Goal: Task Accomplishment & Management: Use online tool/utility

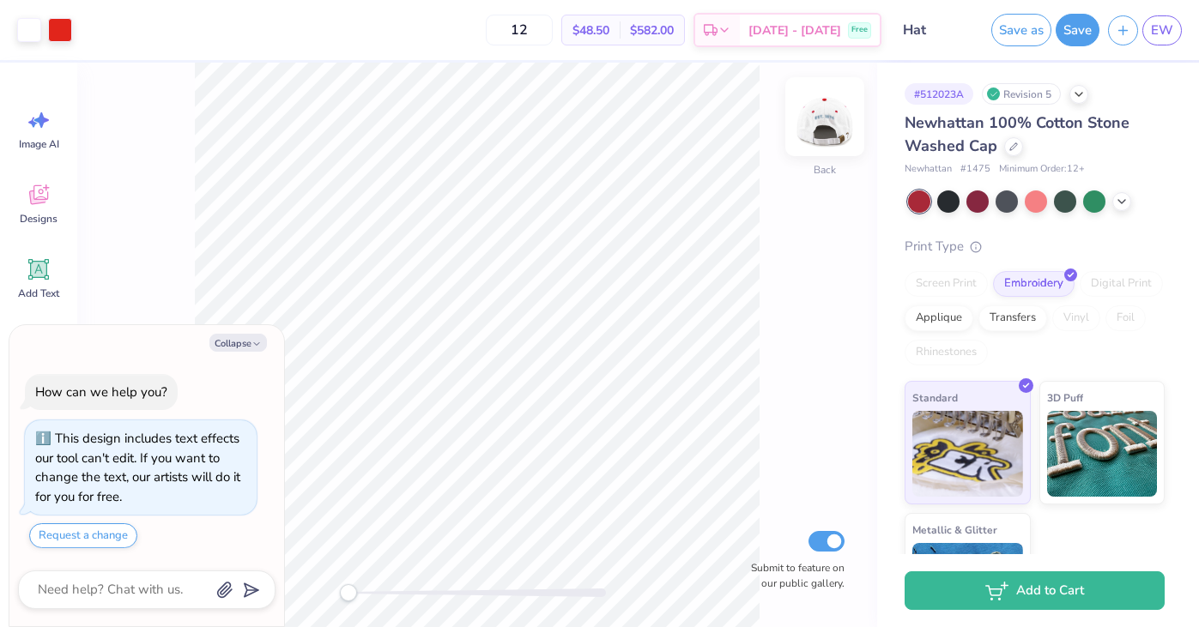
click at [829, 122] on img at bounding box center [825, 116] width 69 height 69
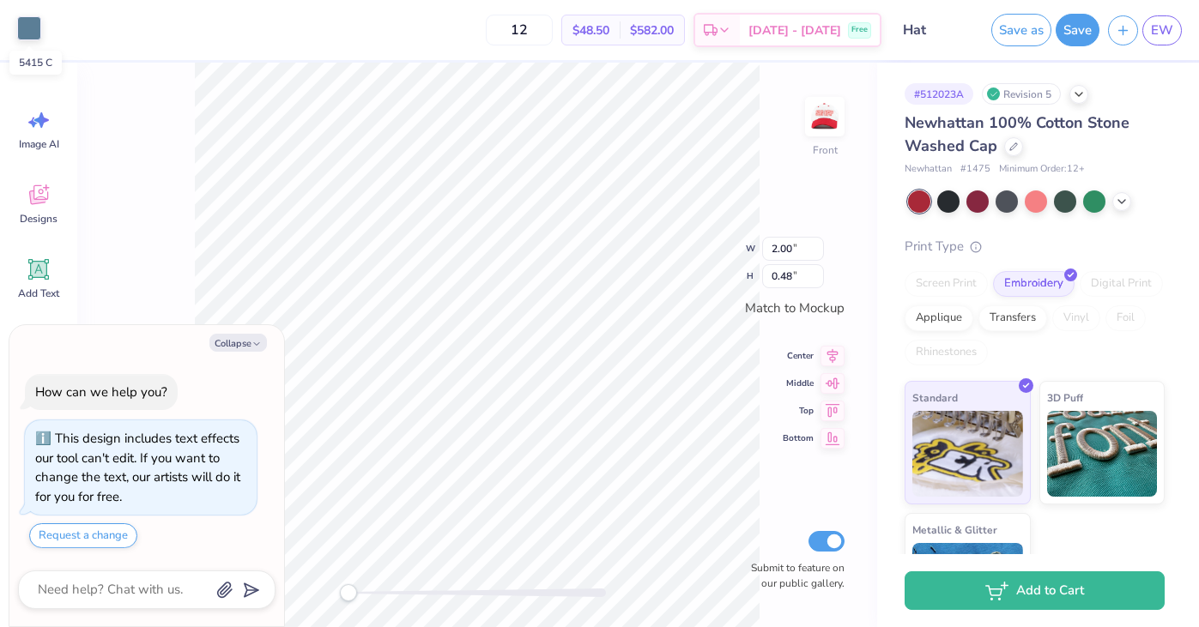
click at [33, 18] on div at bounding box center [29, 28] width 24 height 24
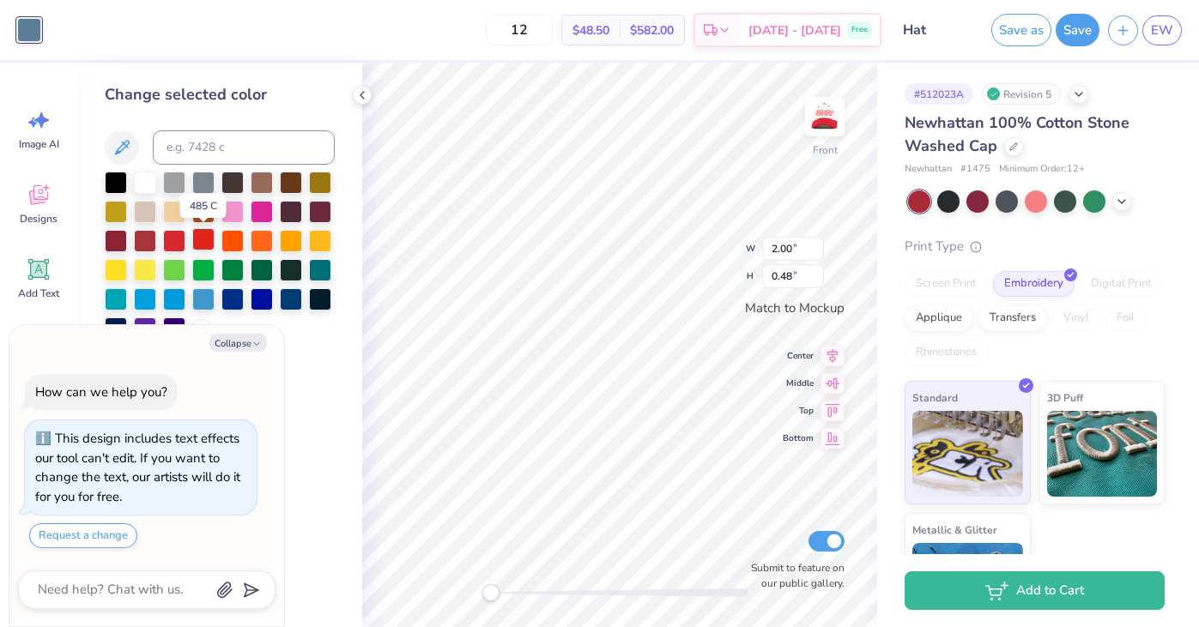
click at [203, 241] on div at bounding box center [203, 239] width 22 height 22
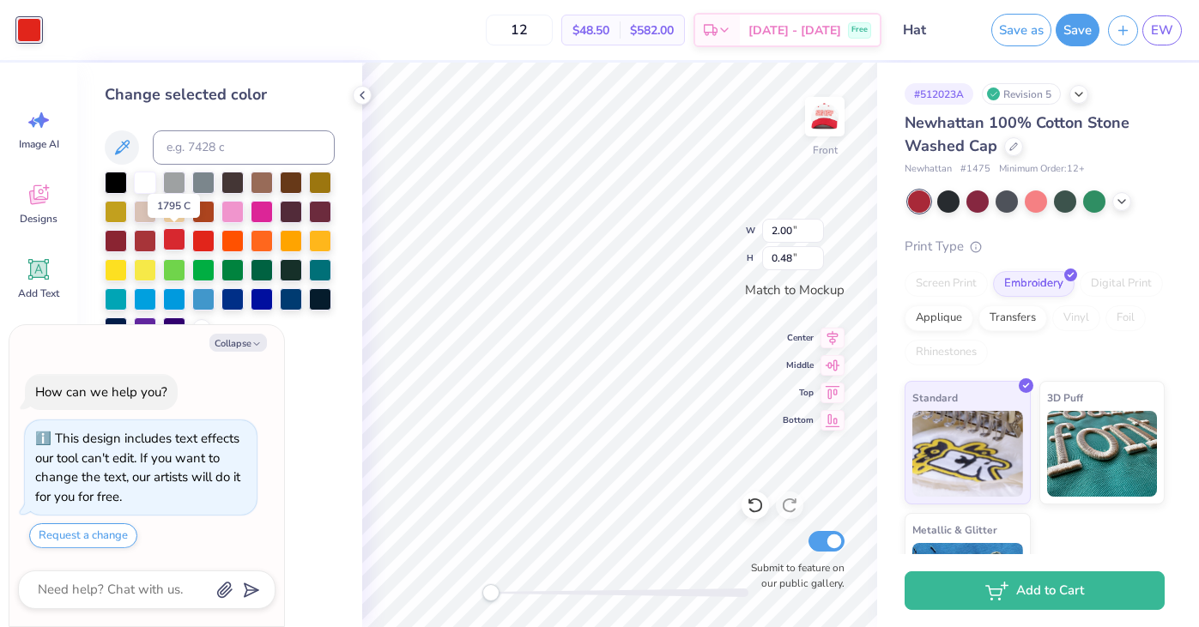
click at [176, 238] on div at bounding box center [174, 239] width 22 height 22
click at [821, 125] on img at bounding box center [825, 116] width 69 height 69
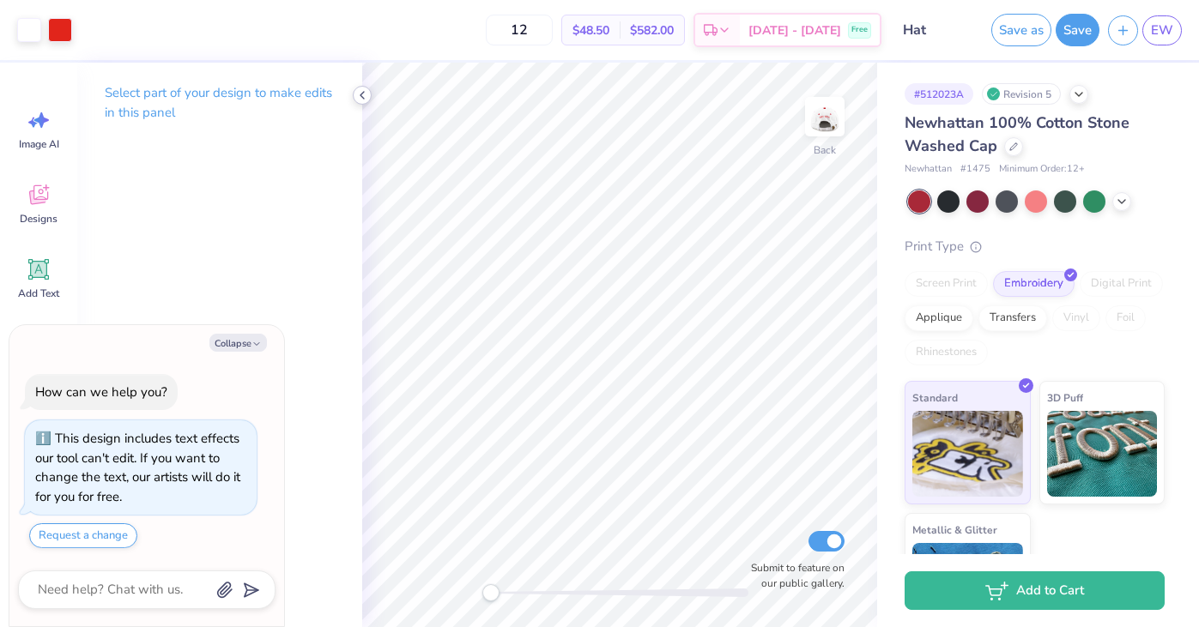
click at [361, 87] on div at bounding box center [362, 95] width 19 height 19
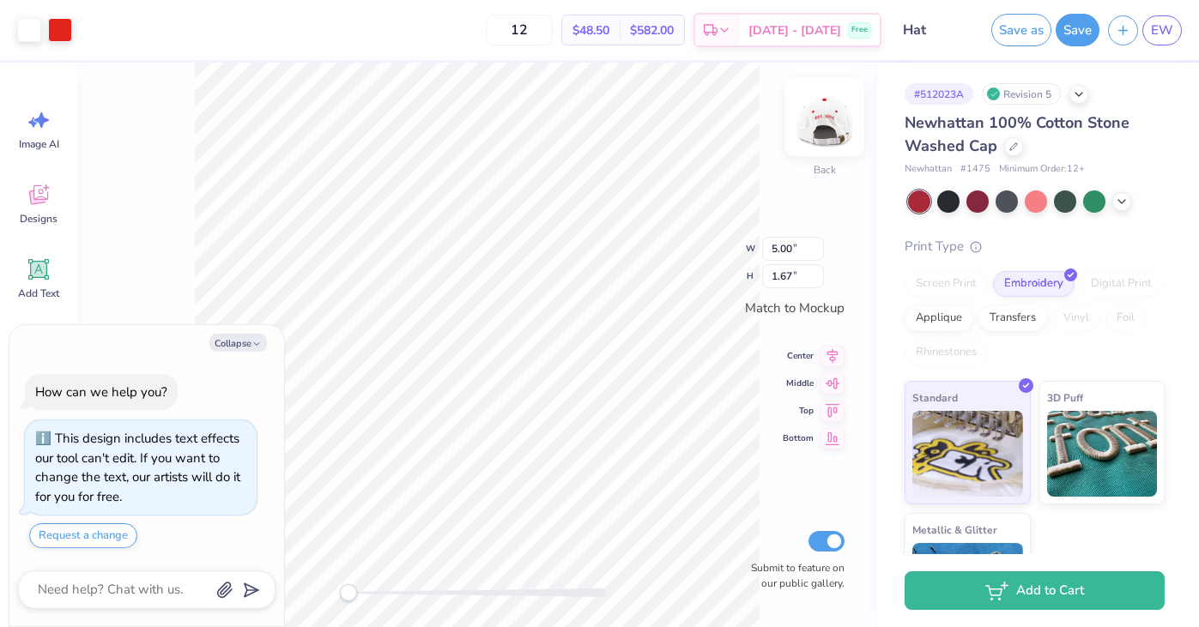
click at [829, 123] on img at bounding box center [825, 116] width 69 height 69
type textarea "x"
type input "3.48"
type input "1.16"
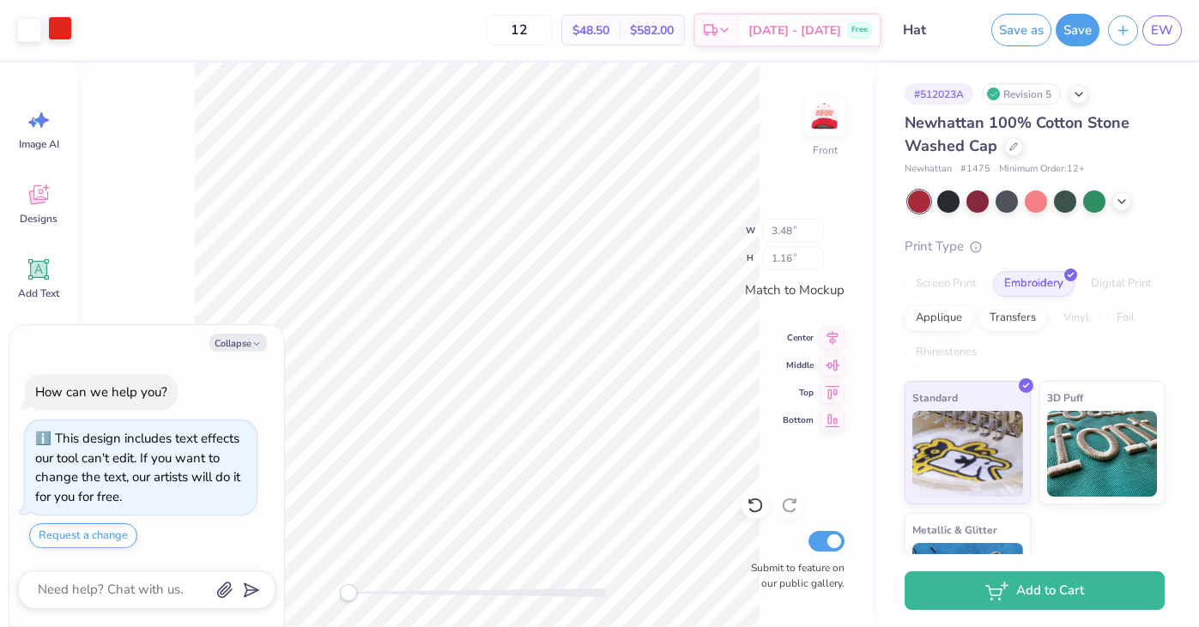
click at [63, 31] on div at bounding box center [60, 28] width 24 height 24
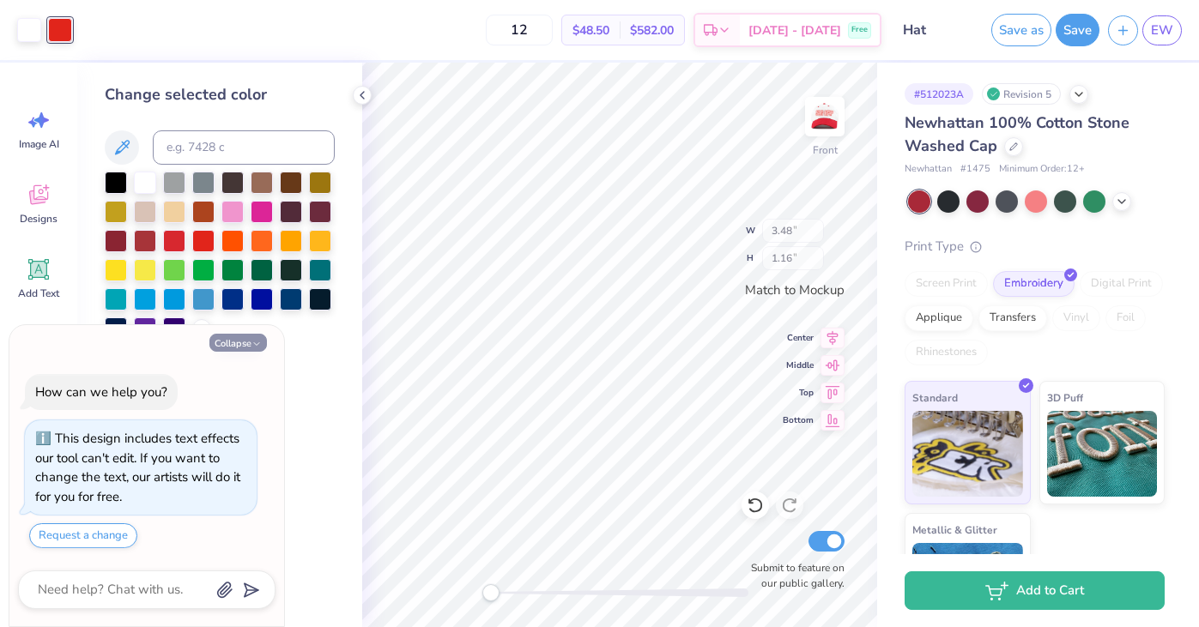
click at [245, 341] on button "Collapse" at bounding box center [238, 343] width 58 height 18
type textarea "x"
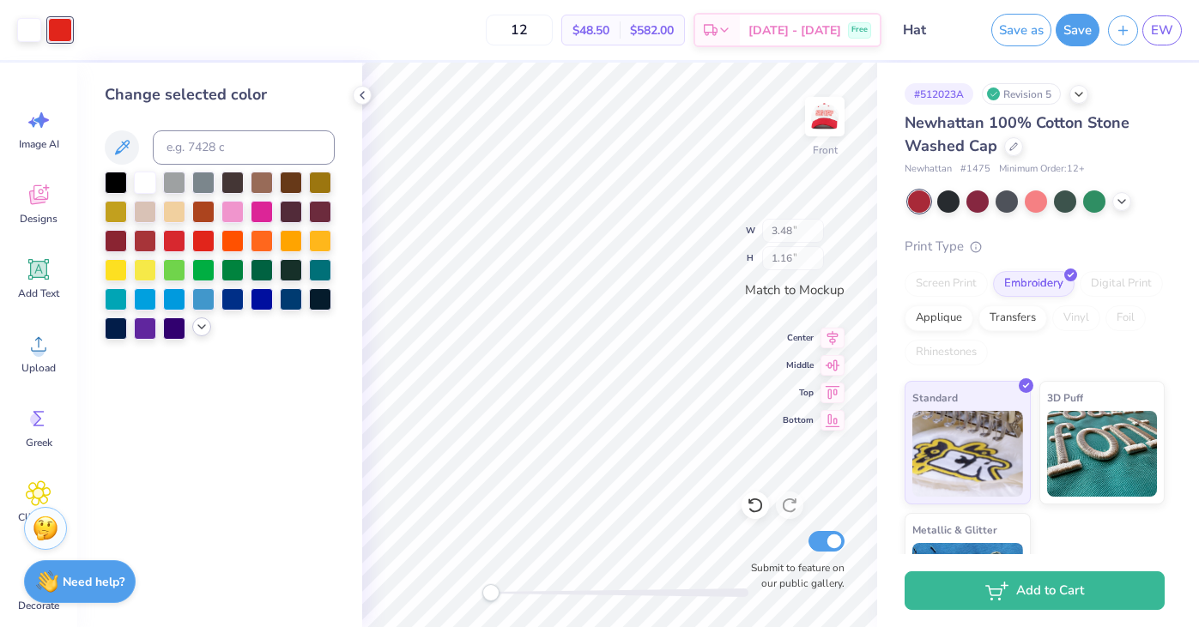
click at [193, 328] on div at bounding box center [201, 327] width 19 height 19
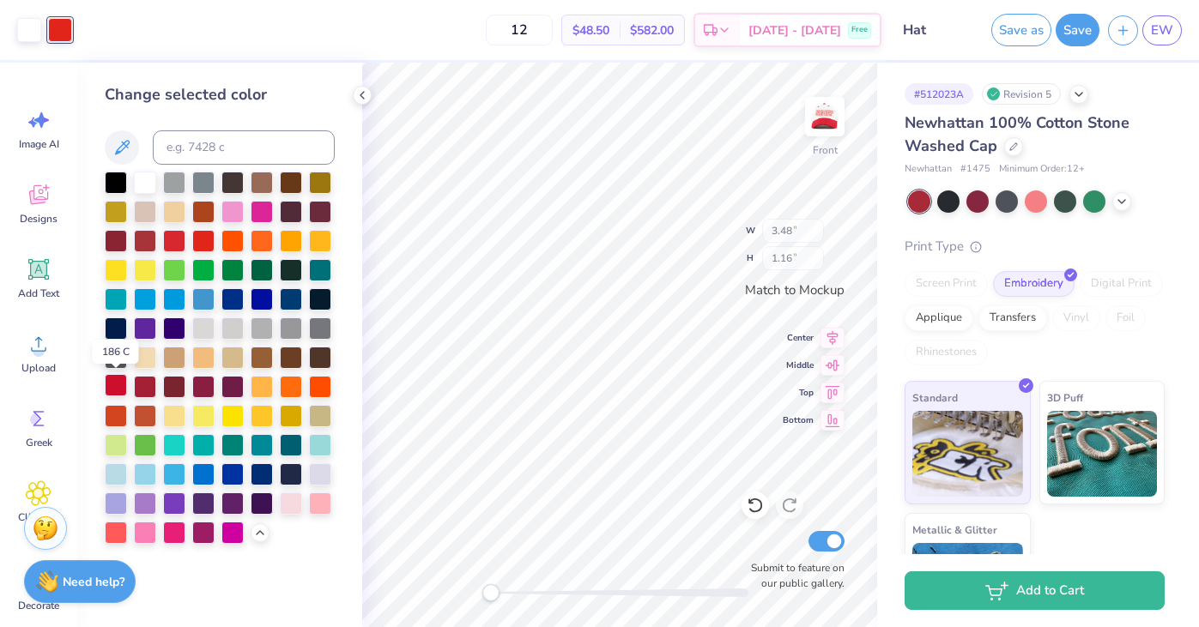
click at [119, 389] on div at bounding box center [116, 385] width 22 height 22
click at [118, 385] on div at bounding box center [116, 385] width 22 height 22
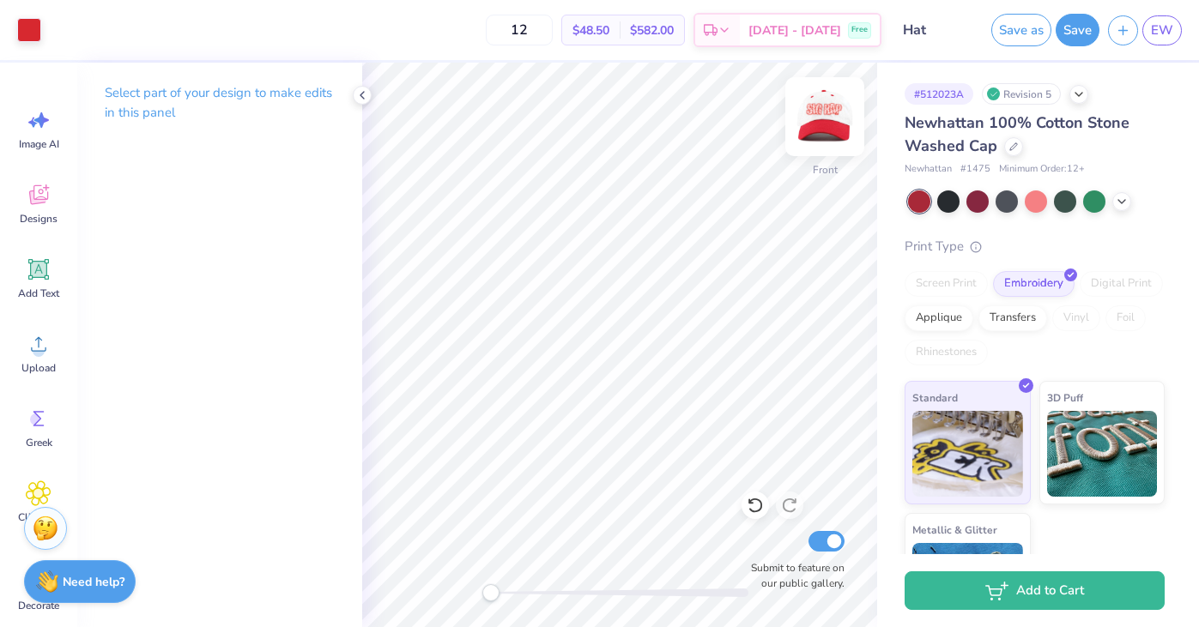
click at [826, 114] on img at bounding box center [825, 116] width 69 height 69
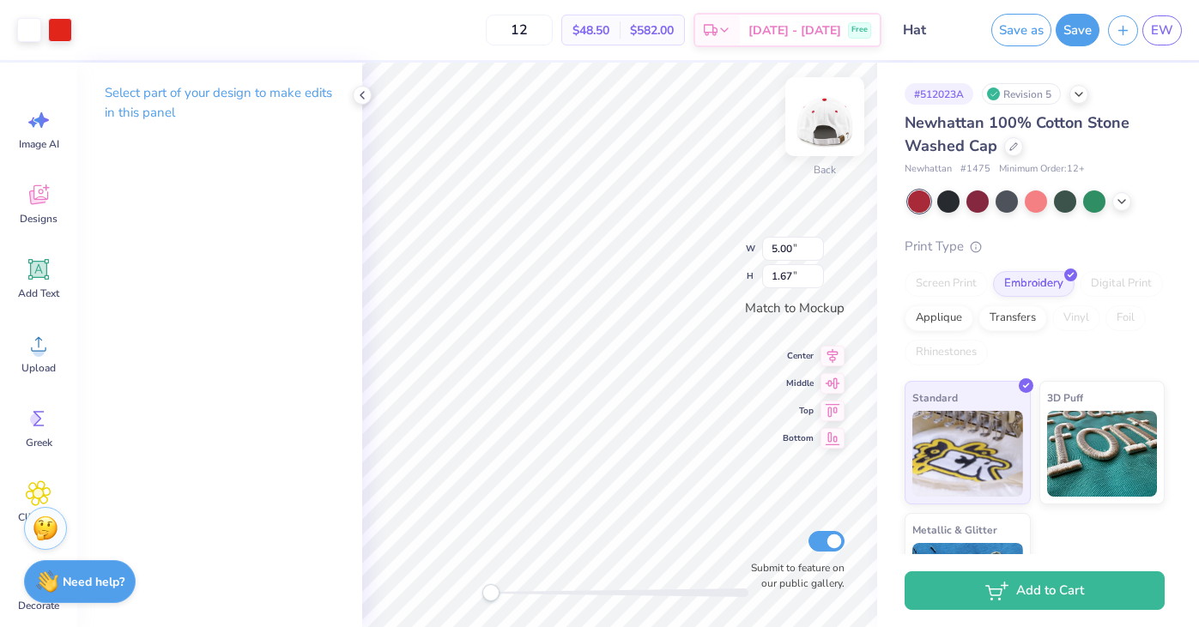
click at [824, 112] on img at bounding box center [825, 116] width 69 height 69
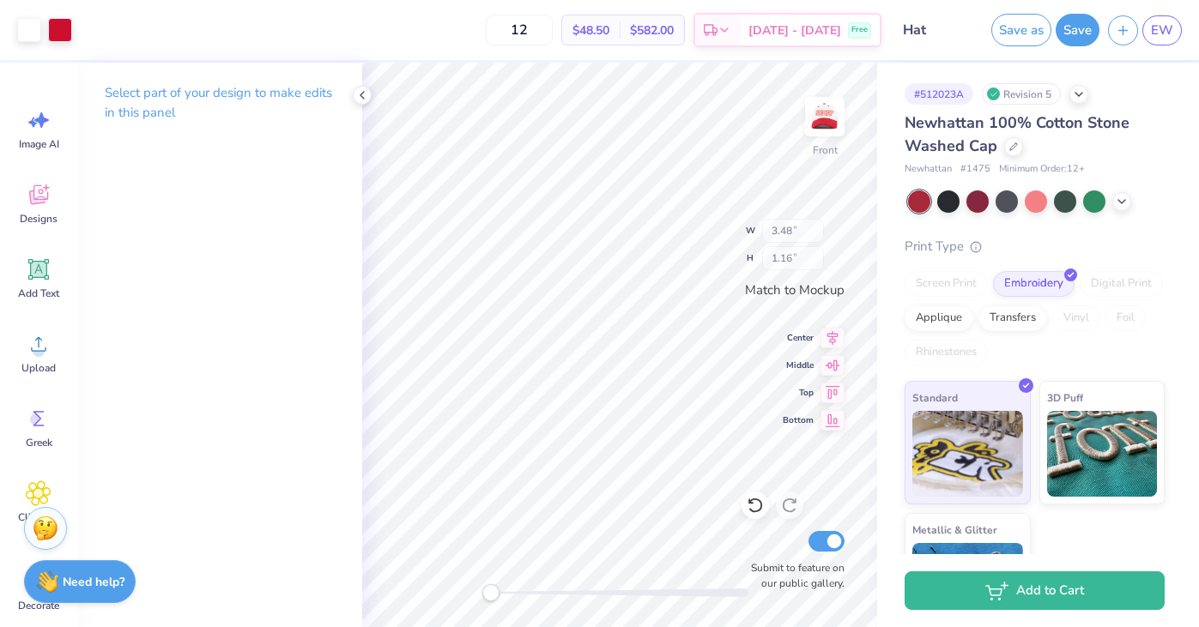
type input "3.48"
type input "1.16"
type input "2.00"
type input "0.48"
click at [33, 28] on div at bounding box center [29, 28] width 24 height 24
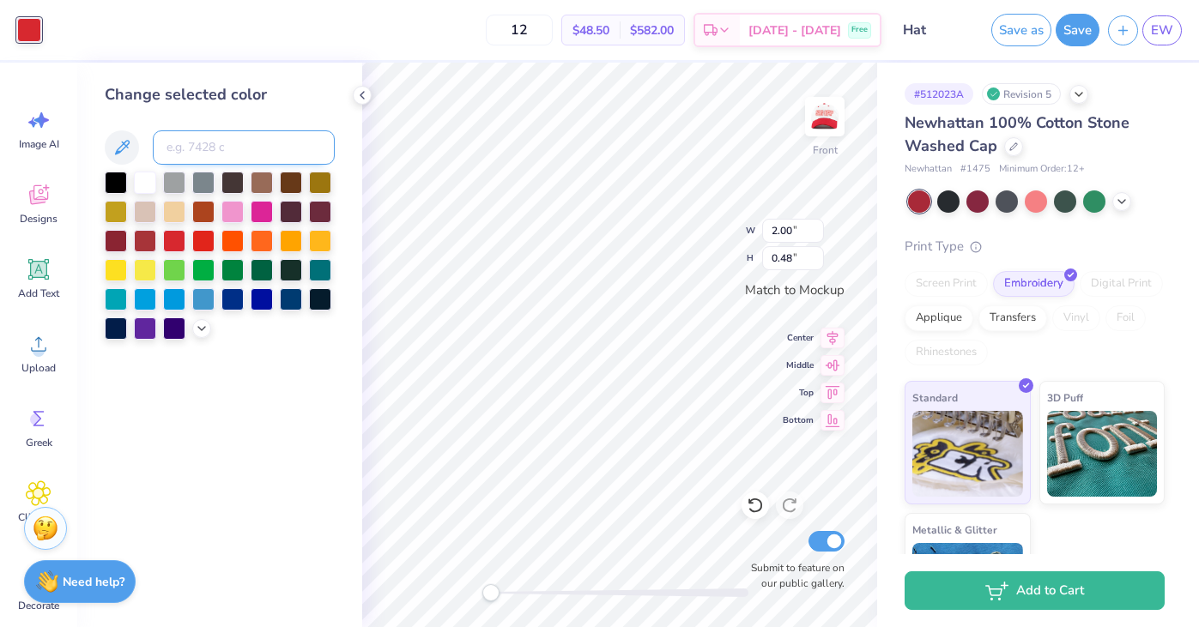
click at [192, 136] on input at bounding box center [244, 147] width 182 height 34
type input "485"
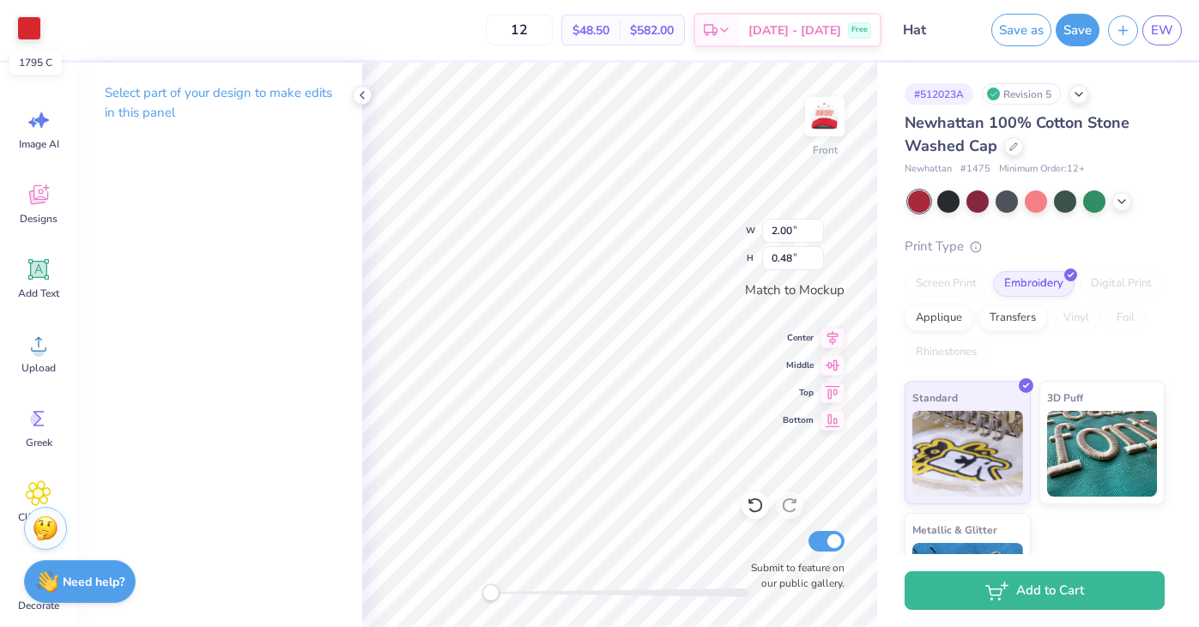
click at [32, 22] on div at bounding box center [29, 28] width 24 height 24
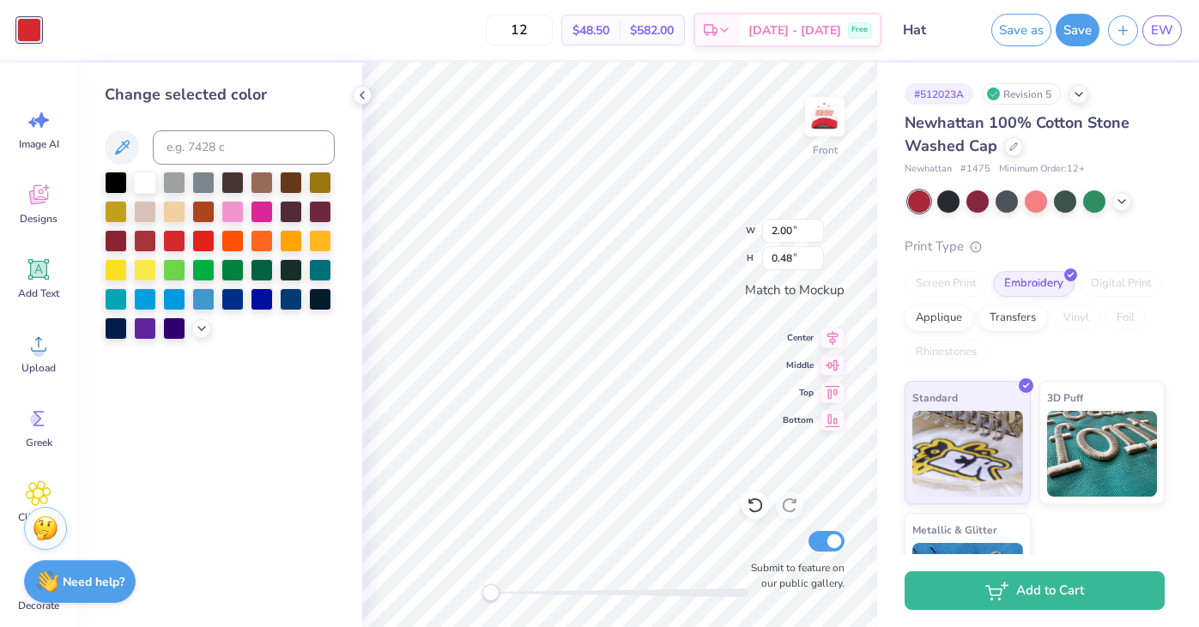
click at [184, 130] on div "Change selected color" at bounding box center [220, 211] width 230 height 257
click at [185, 137] on input at bounding box center [244, 147] width 182 height 34
type input "485"
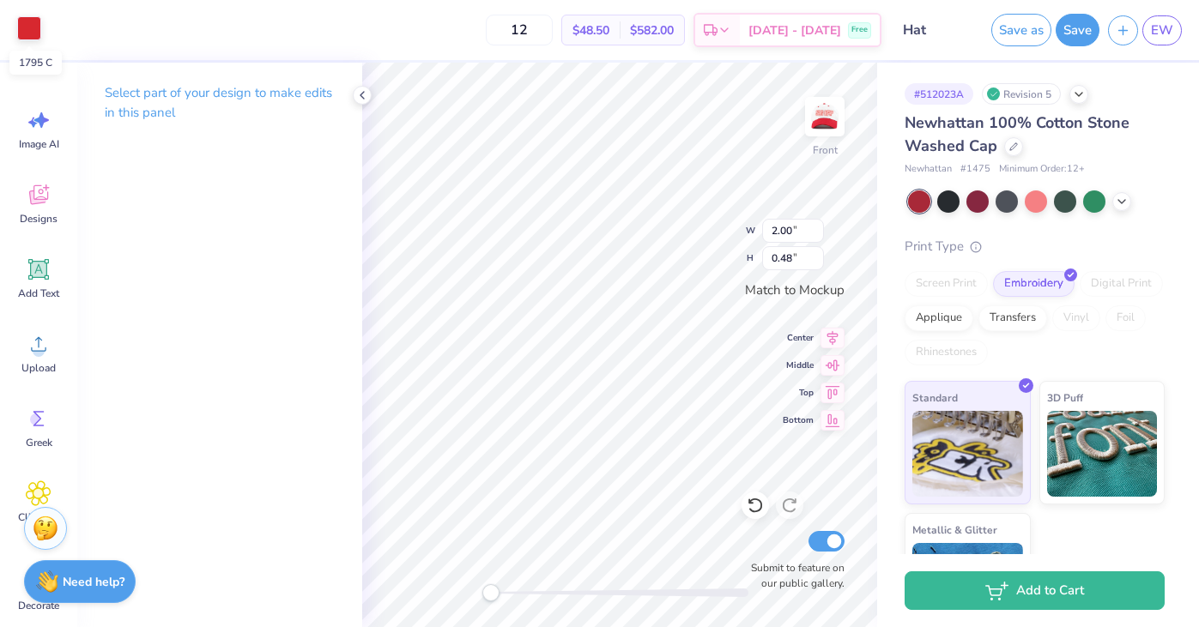
click at [27, 27] on div at bounding box center [29, 28] width 24 height 24
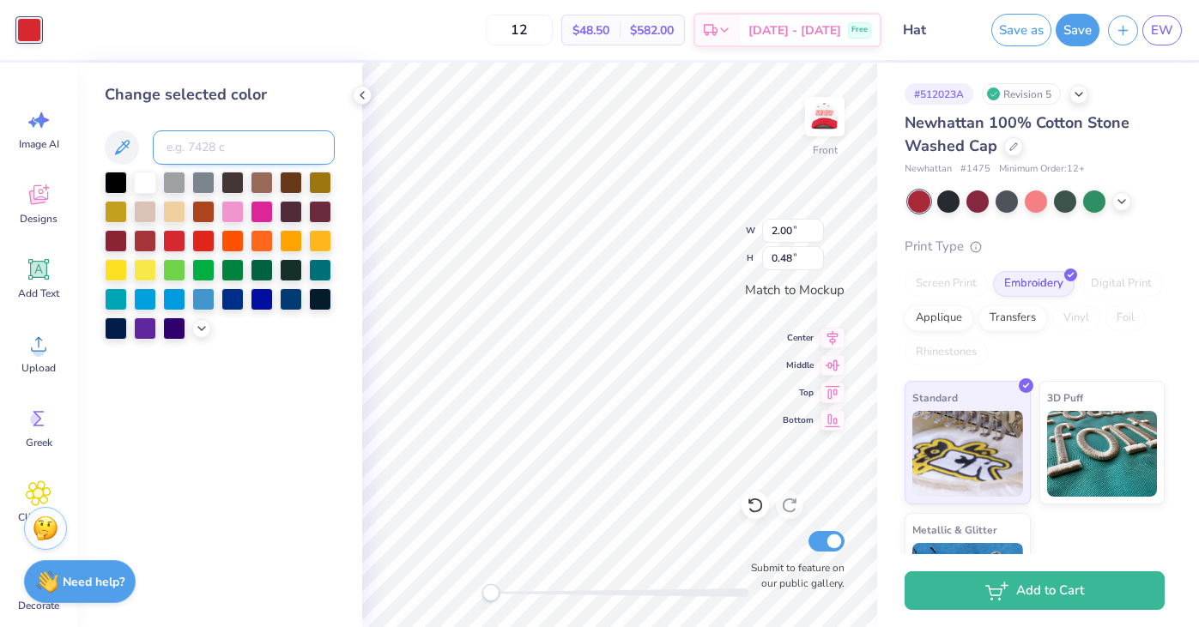
click at [179, 149] on input at bounding box center [244, 147] width 182 height 34
click at [118, 145] on icon at bounding box center [122, 147] width 21 height 21
click at [223, 147] on input at bounding box center [244, 147] width 182 height 34
type input "485"
click at [32, 38] on div at bounding box center [29, 28] width 24 height 24
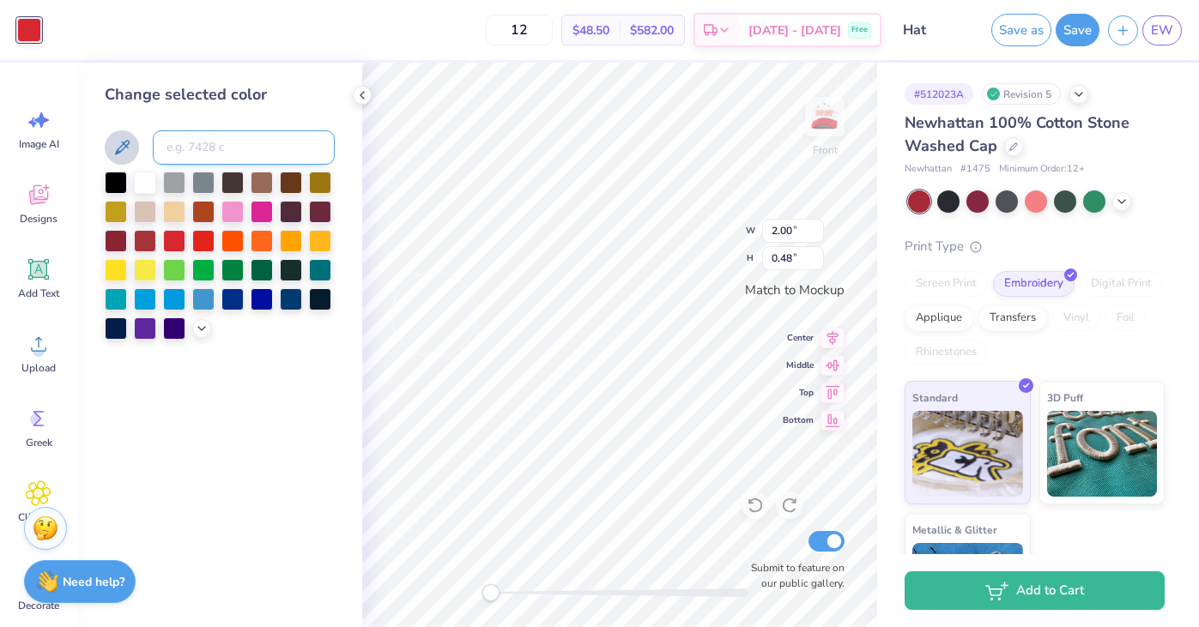
click at [185, 152] on input at bounding box center [244, 147] width 182 height 34
click at [136, 150] on button at bounding box center [122, 147] width 34 height 34
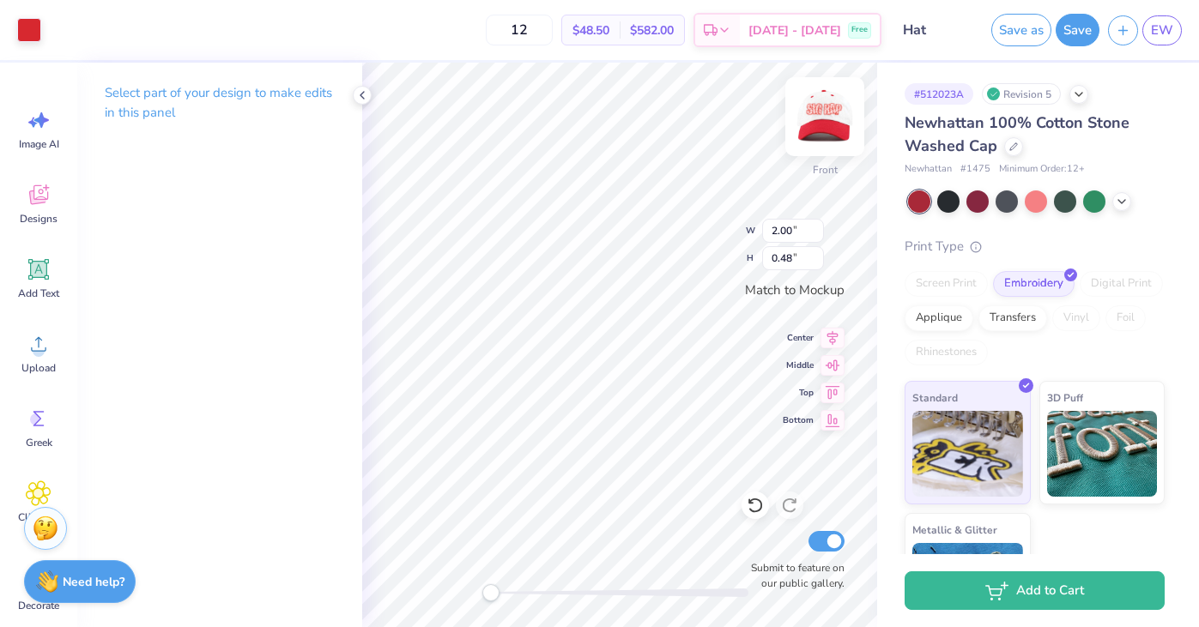
click at [827, 129] on img at bounding box center [825, 116] width 69 height 69
click at [827, 106] on img at bounding box center [825, 116] width 69 height 69
type input "3.48"
type input "1.16"
type input "2.00"
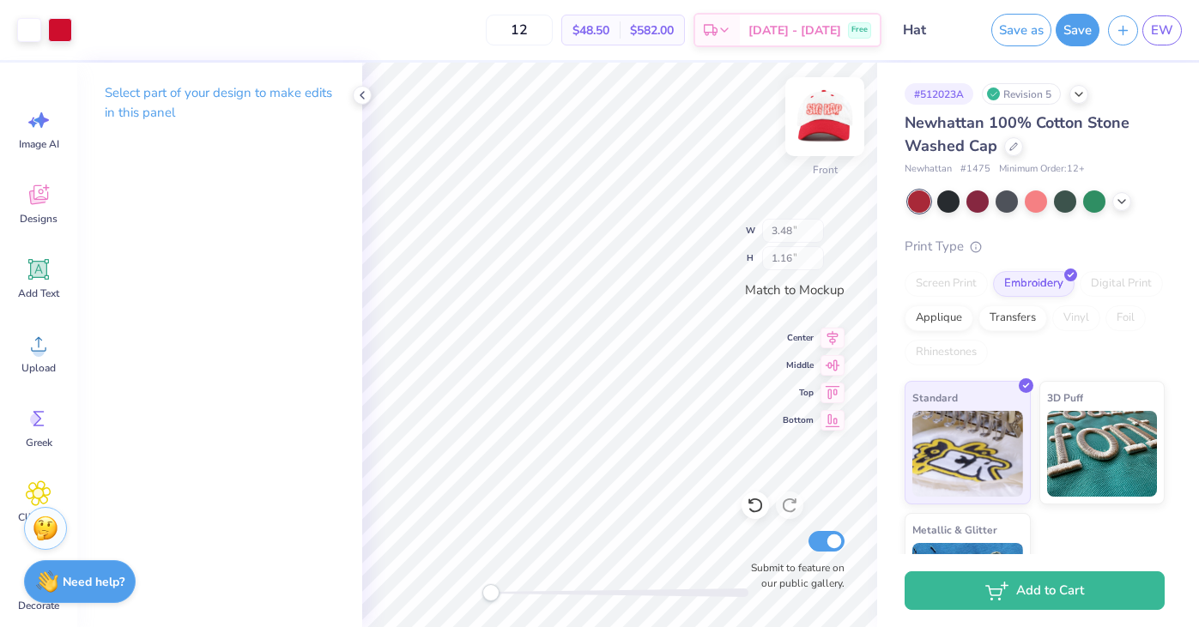
type input "0.48"
click at [26, 38] on div at bounding box center [29, 28] width 24 height 24
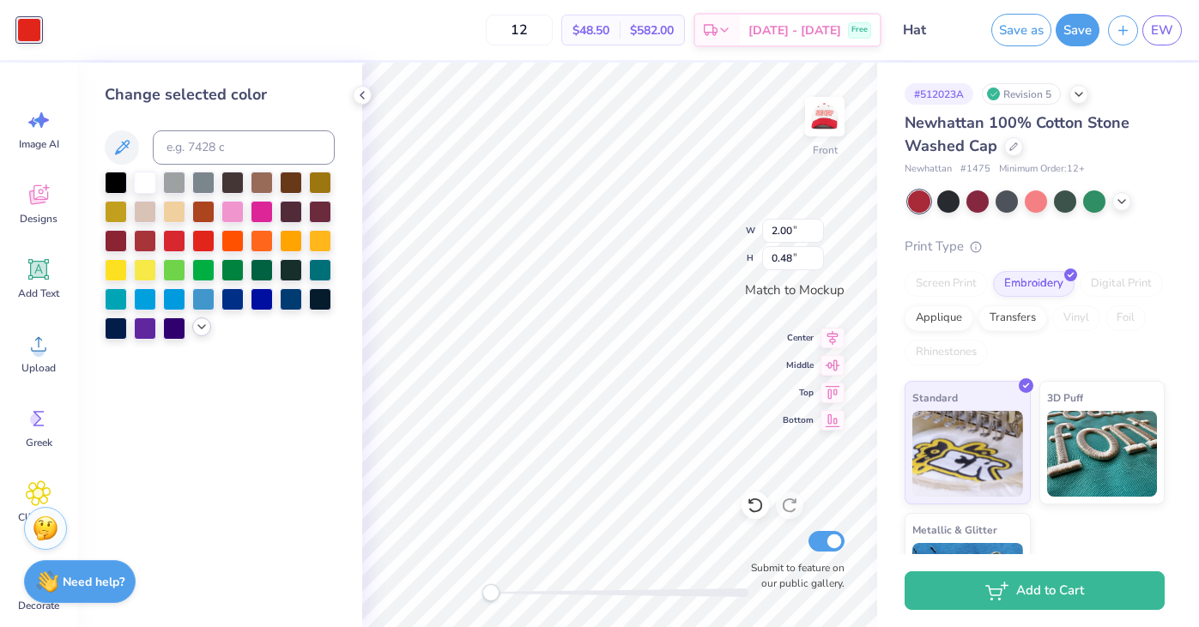
click at [202, 333] on icon at bounding box center [202, 327] width 14 height 14
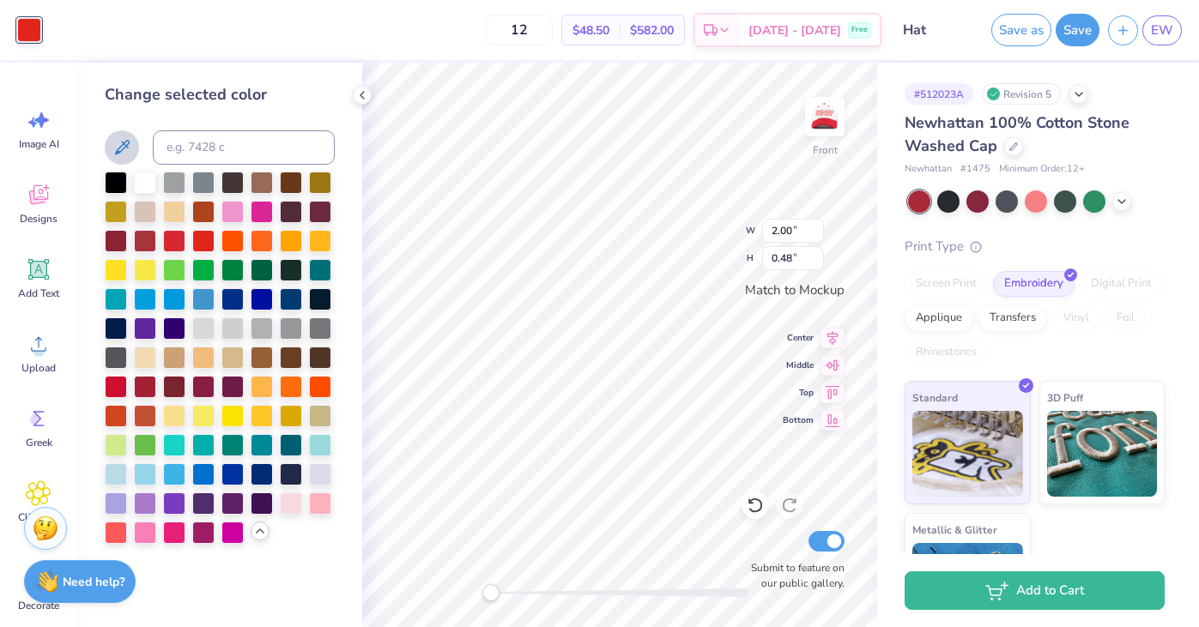
click at [126, 146] on icon at bounding box center [122, 147] width 15 height 15
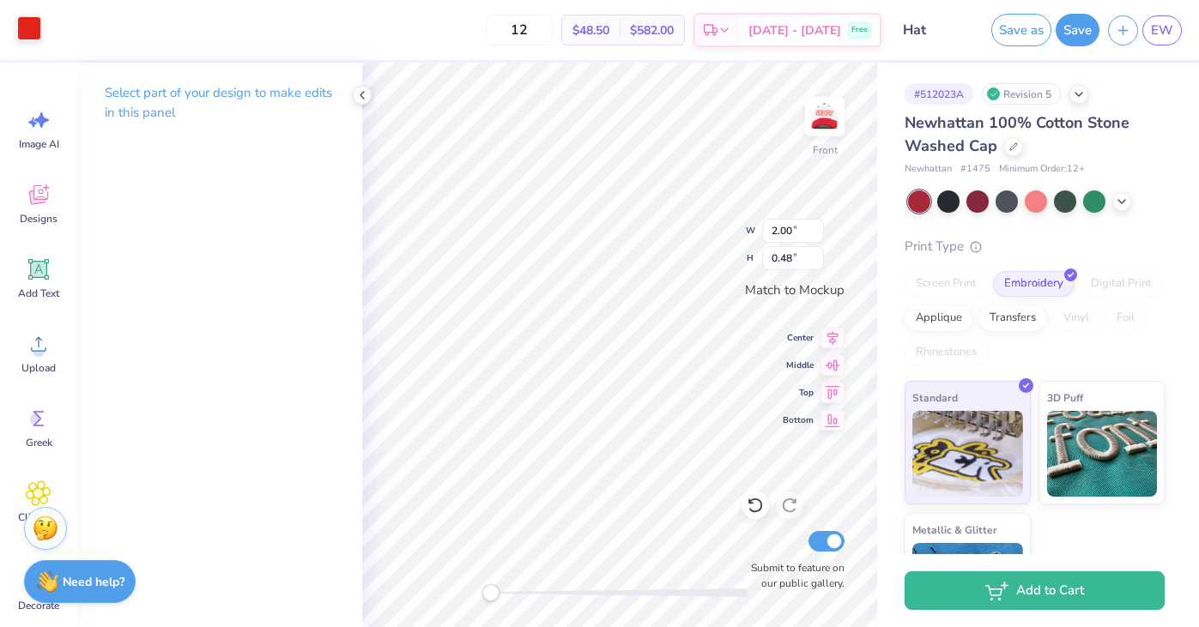
click at [41, 33] on div at bounding box center [29, 28] width 24 height 24
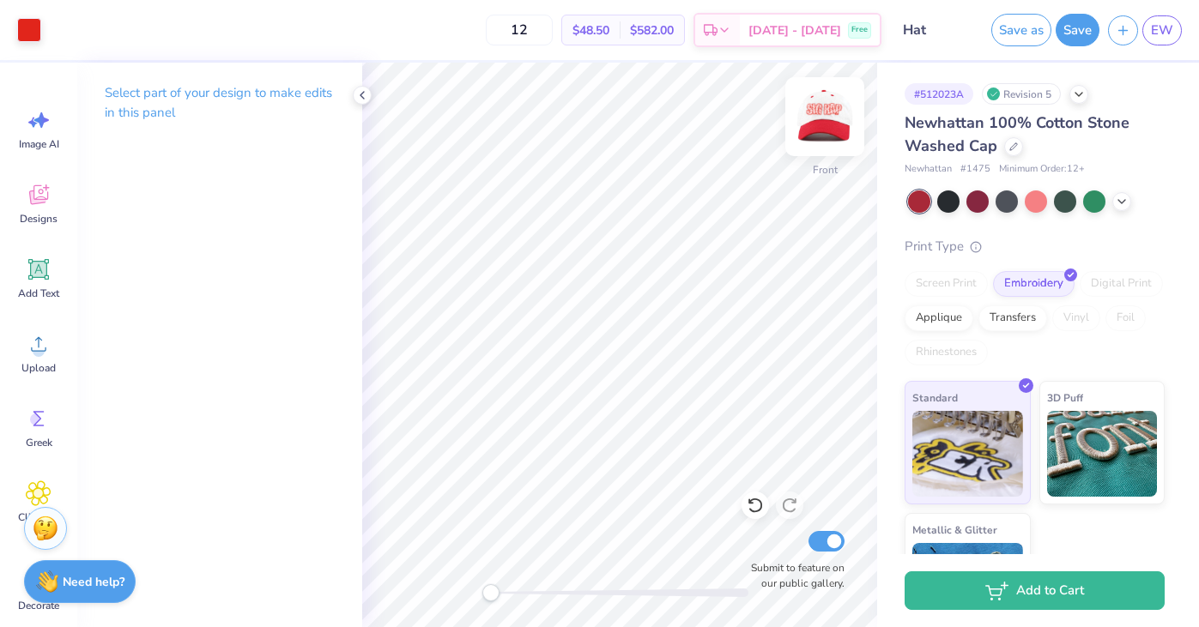
click at [839, 112] on img at bounding box center [825, 116] width 69 height 69
click at [731, 38] on icon at bounding box center [725, 33] width 14 height 14
click at [550, 27] on input "12" at bounding box center [519, 30] width 67 height 31
click at [674, 31] on span "$582.00" at bounding box center [652, 30] width 44 height 18
click at [609, 28] on span "$48.50" at bounding box center [591, 30] width 37 height 18
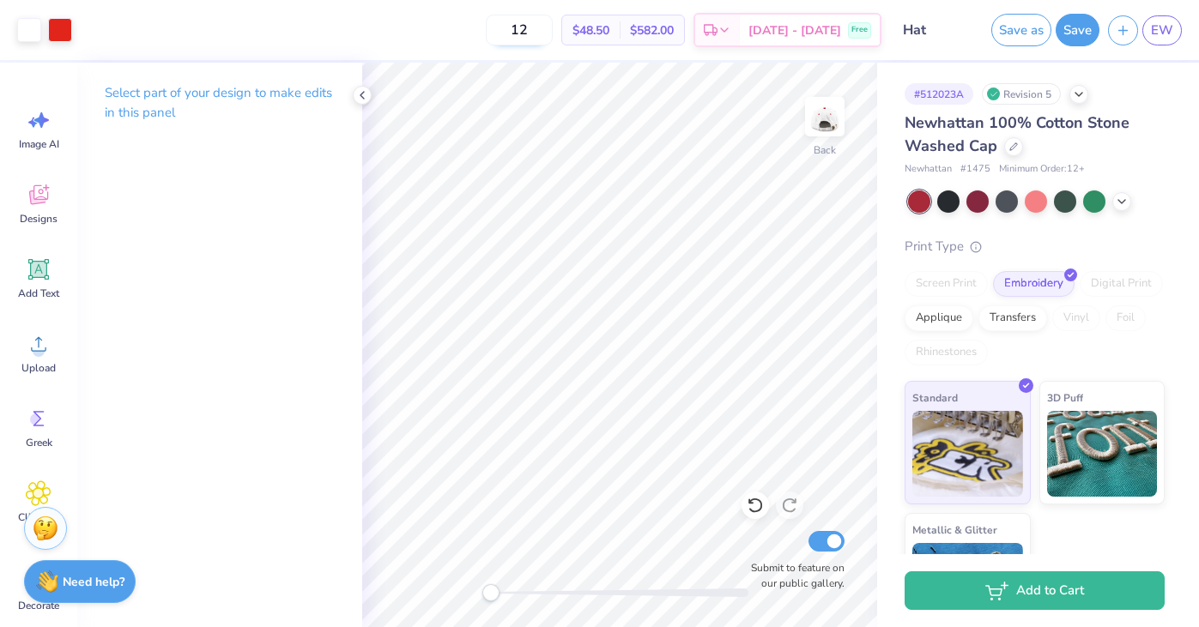
click at [553, 27] on input "12" at bounding box center [519, 30] width 67 height 31
type input "1"
type input "50"
click at [363, 92] on polyline at bounding box center [362, 95] width 3 height 7
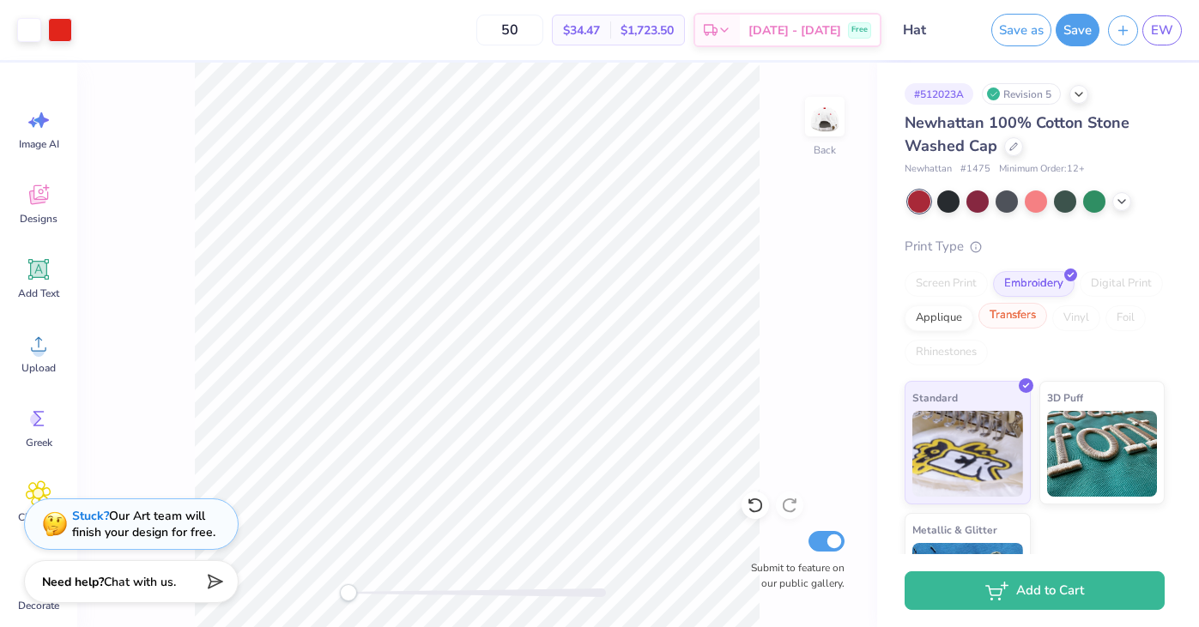
click at [1017, 325] on div "Transfers" at bounding box center [1013, 316] width 69 height 26
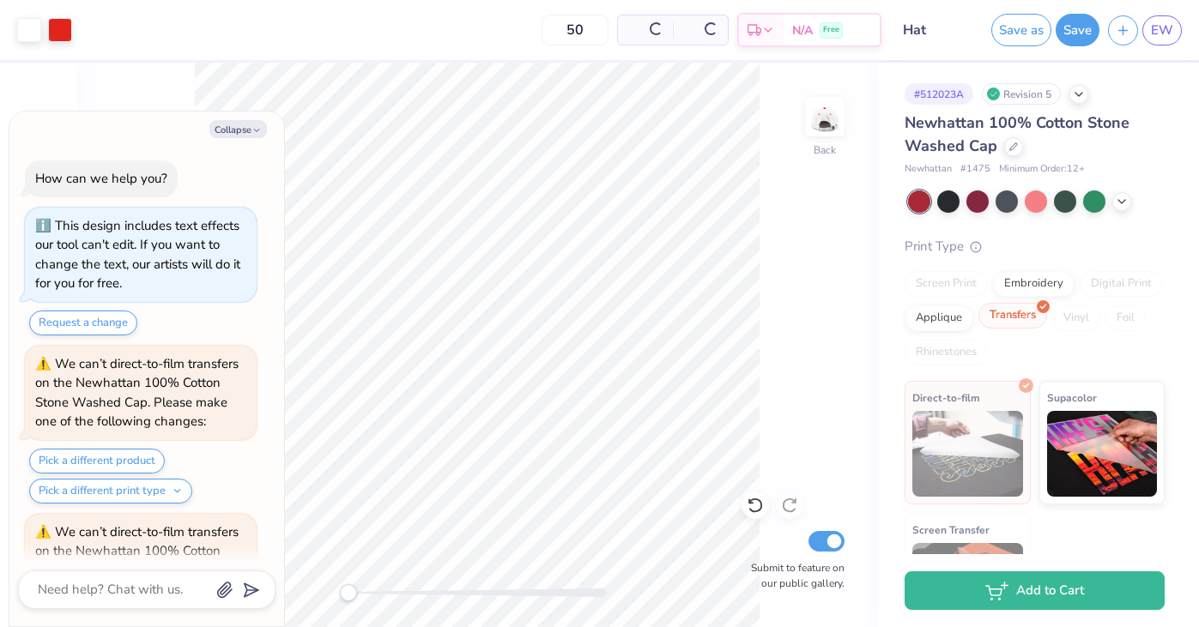
scroll to position [123, 0]
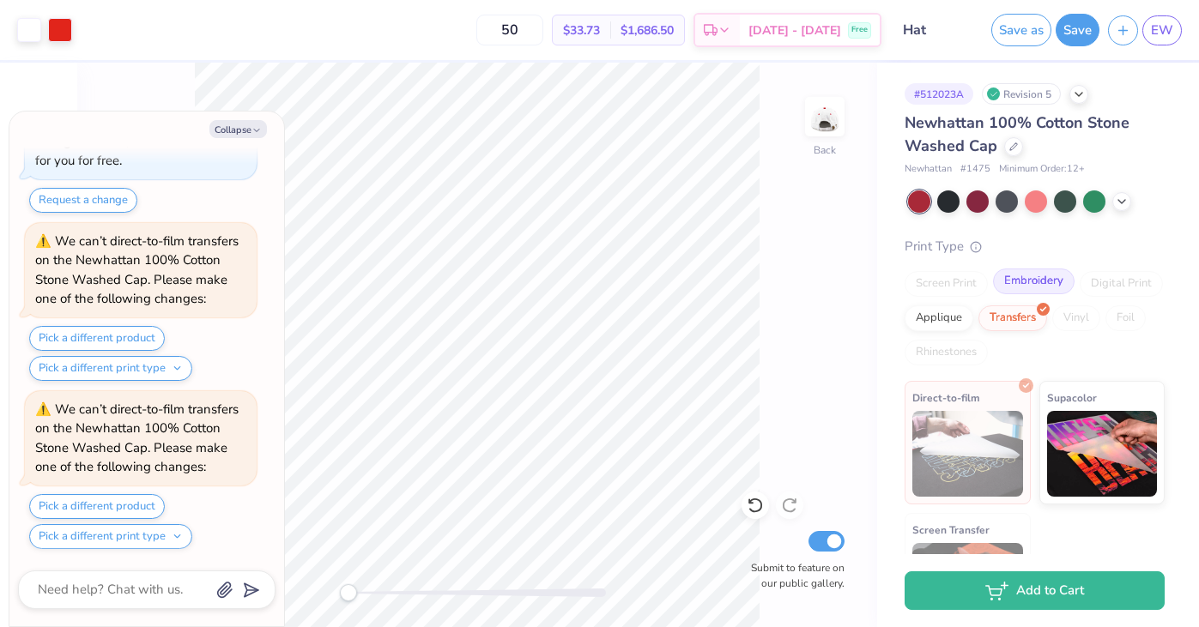
click at [1028, 288] on div "Embroidery" at bounding box center [1034, 282] width 82 height 26
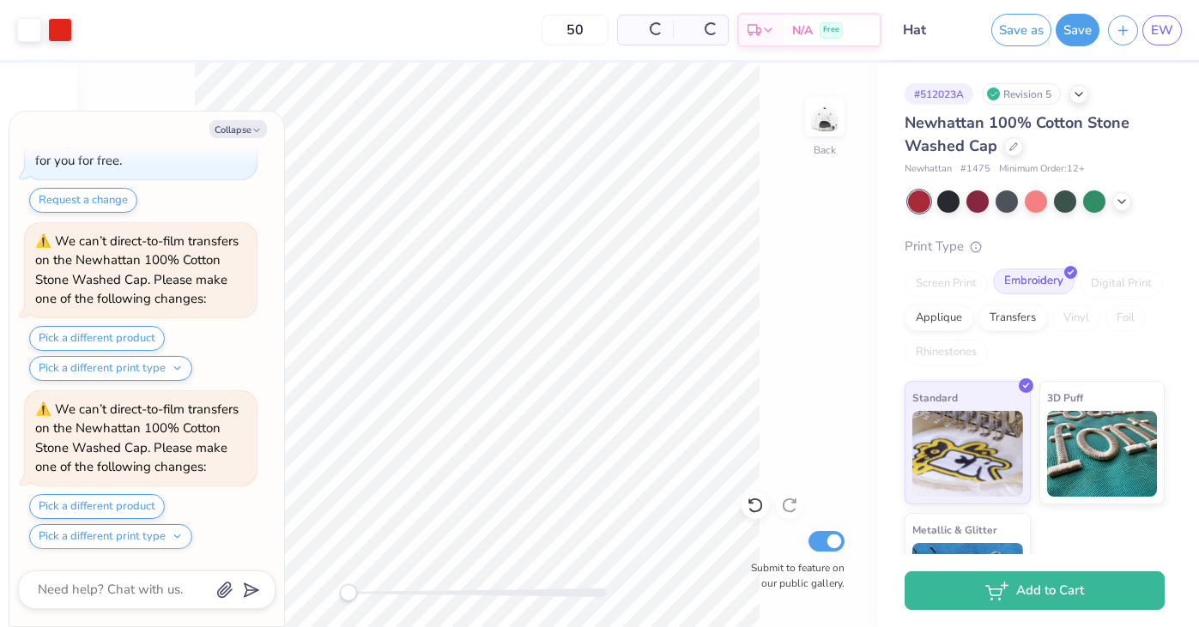
type textarea "x"
click at [543, 27] on input "50" at bounding box center [509, 30] width 67 height 31
type input "5"
type input "40"
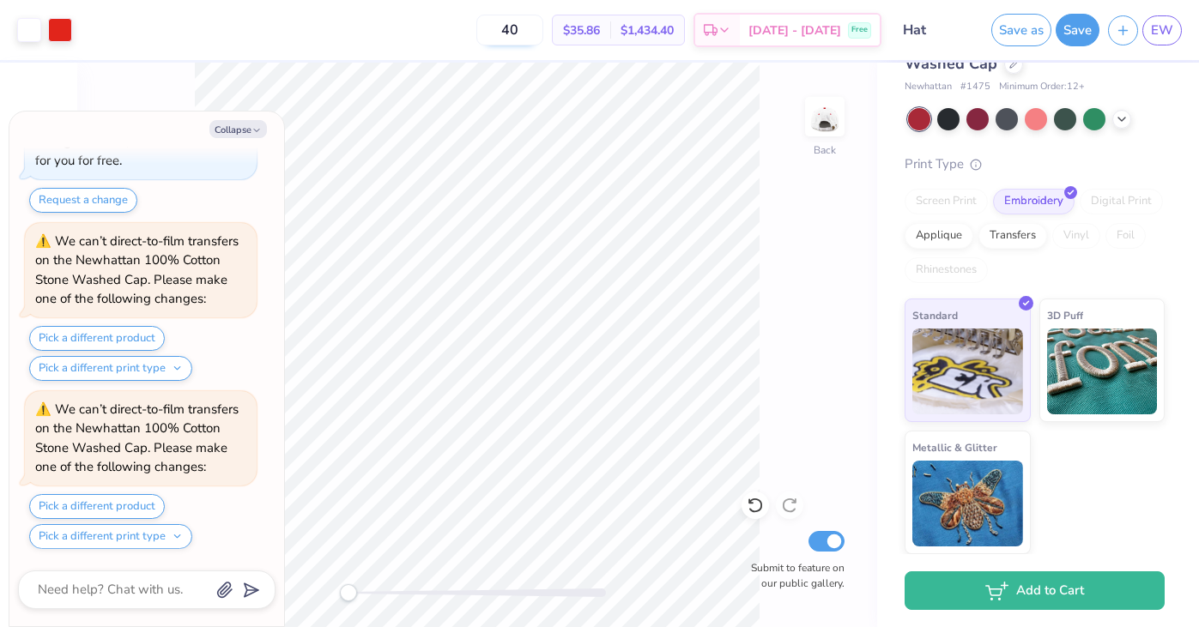
click at [543, 27] on input "40" at bounding box center [509, 30] width 67 height 31
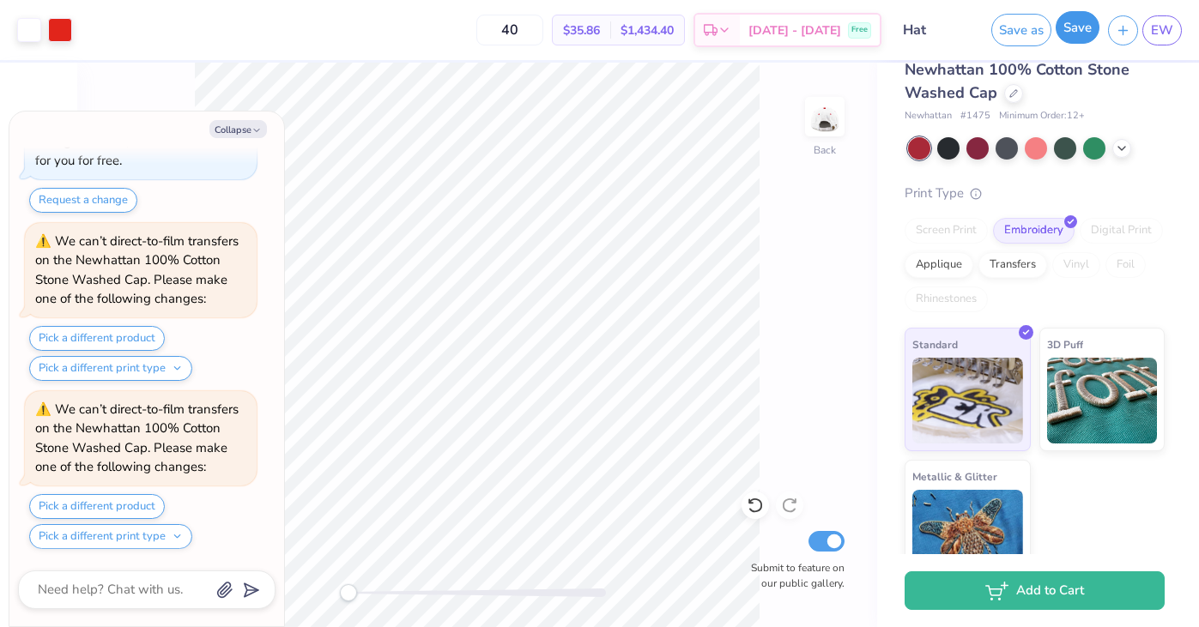
click at [1070, 31] on button "Save" at bounding box center [1078, 27] width 44 height 33
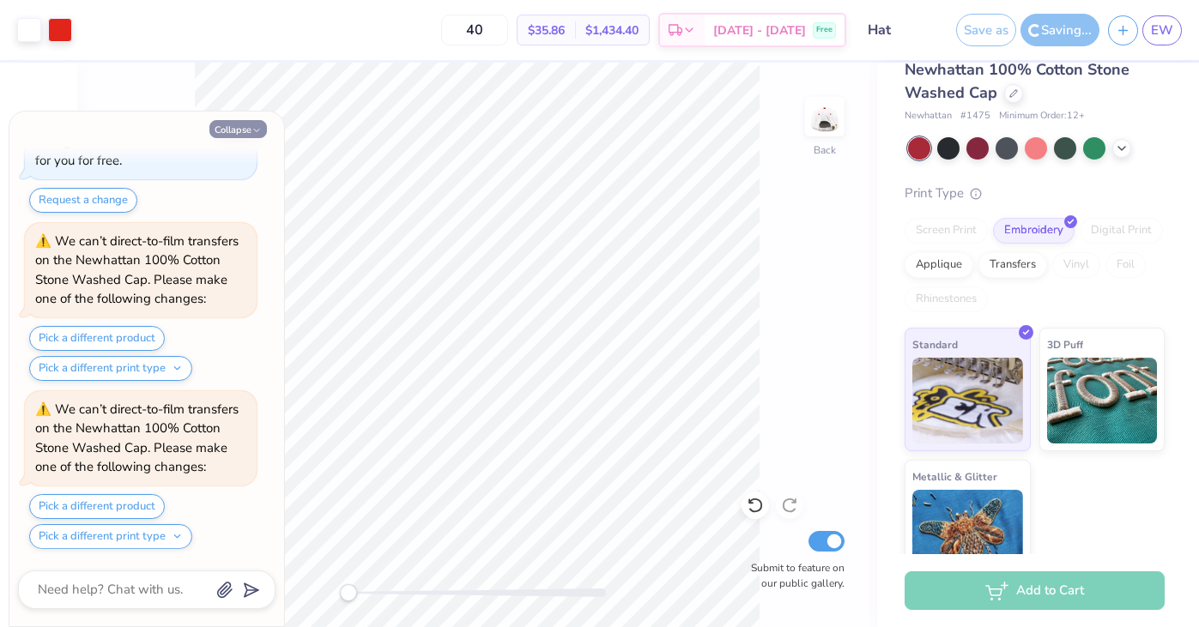
click at [240, 124] on button "Collapse" at bounding box center [238, 129] width 58 height 18
type textarea "x"
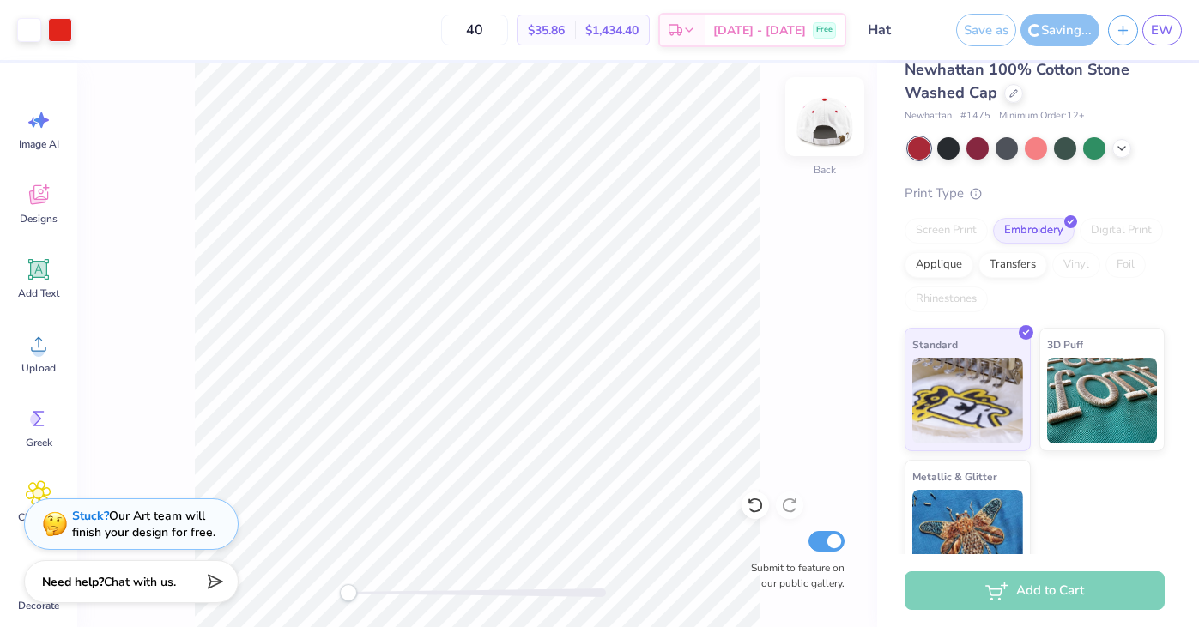
click at [821, 121] on img at bounding box center [825, 116] width 69 height 69
click at [822, 135] on img at bounding box center [825, 116] width 69 height 69
click at [1057, 31] on div "Saving..." at bounding box center [1060, 30] width 79 height 33
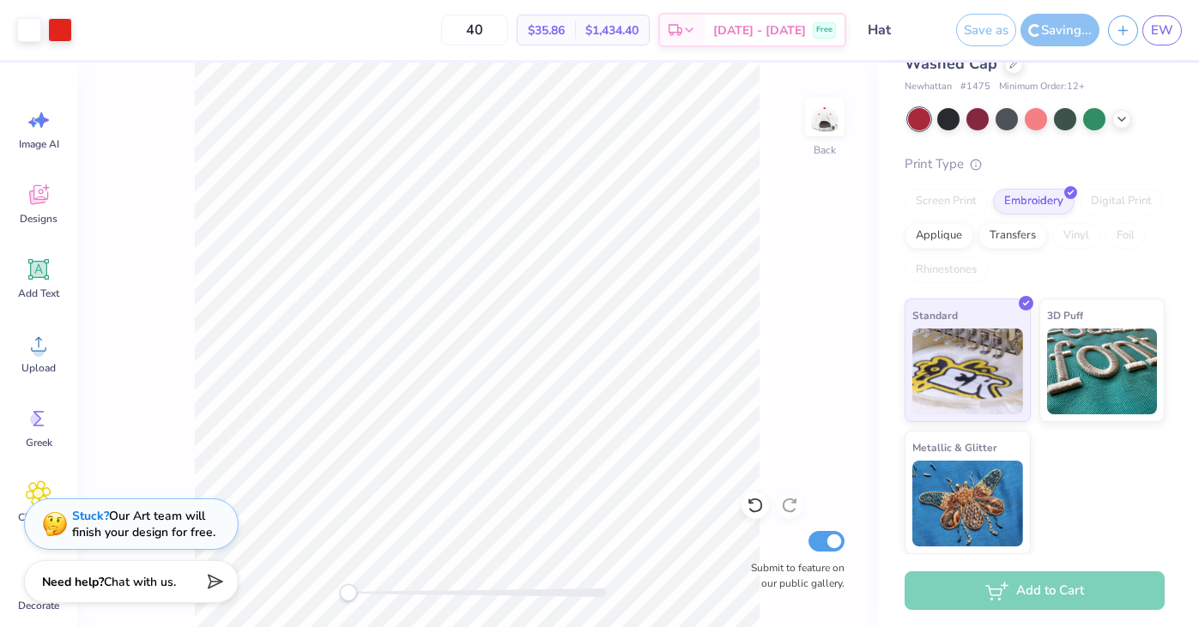
scroll to position [0, 0]
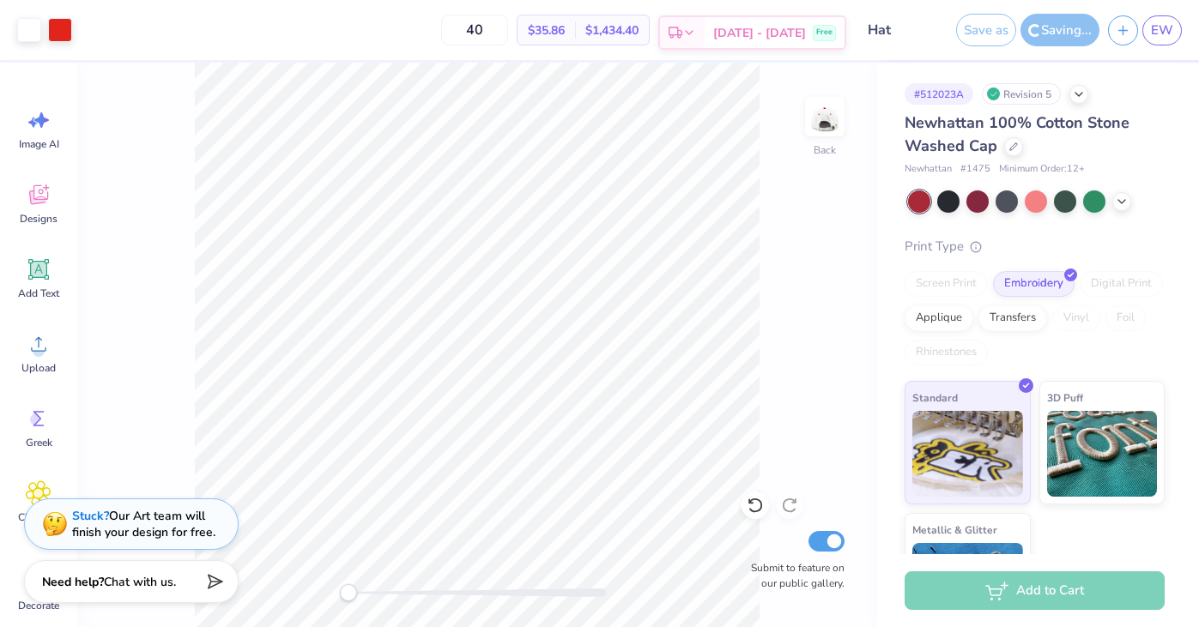
click at [809, 28] on div "[DATE] - [DATE] Free" at bounding box center [775, 32] width 140 height 31
click at [1131, 202] on div at bounding box center [1121, 200] width 19 height 19
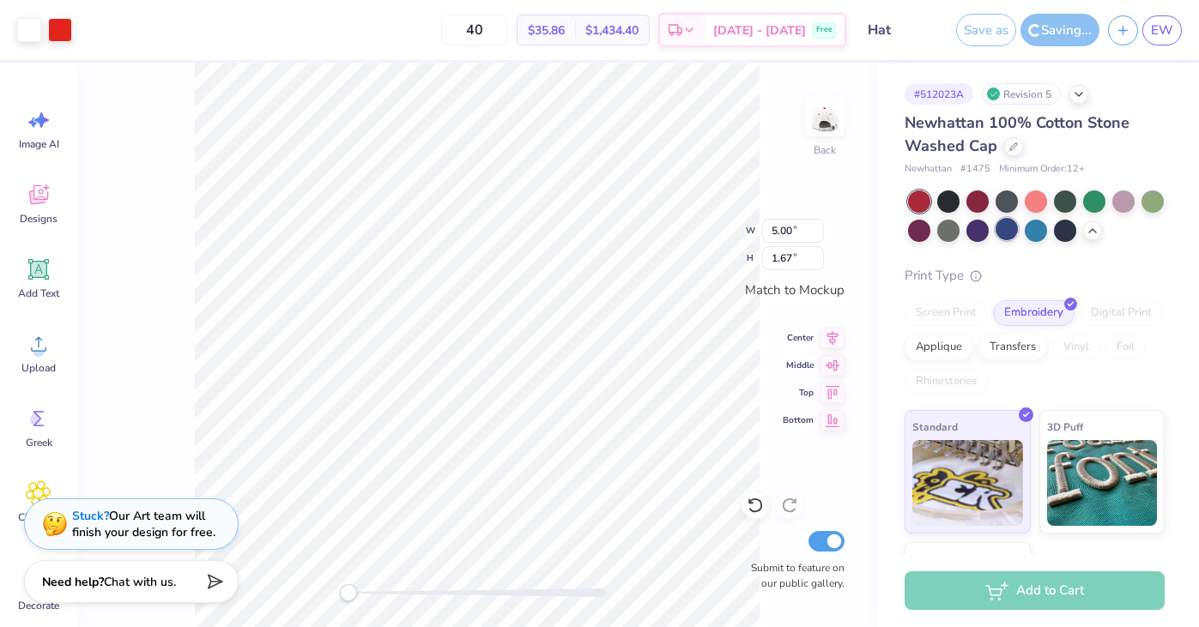
click at [1010, 230] on div at bounding box center [1007, 229] width 22 height 22
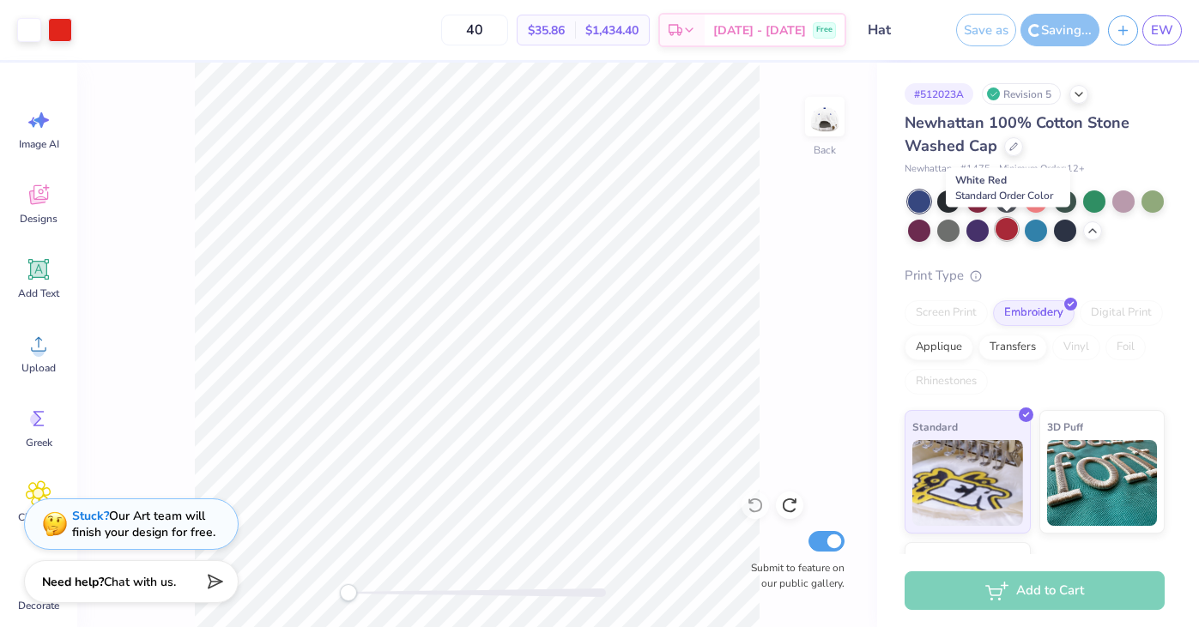
click at [1007, 229] on div at bounding box center [1007, 229] width 22 height 22
click at [508, 27] on input "40" at bounding box center [474, 30] width 67 height 31
click at [1057, 21] on div "Saving..." at bounding box center [1060, 30] width 79 height 33
